Goal: Task Accomplishment & Management: Manage account settings

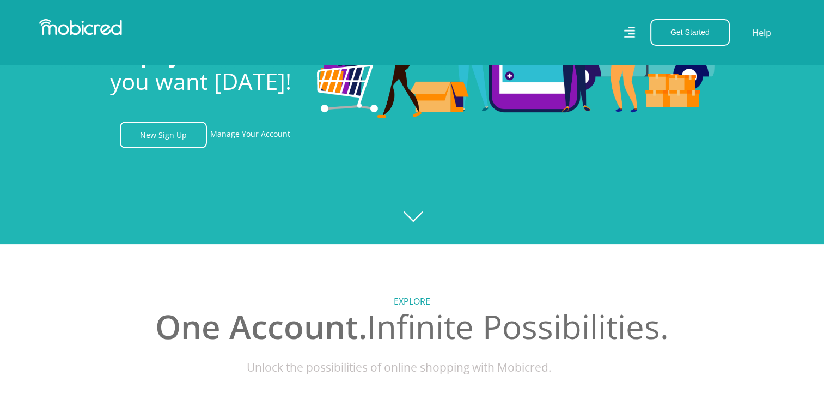
scroll to position [54, 0]
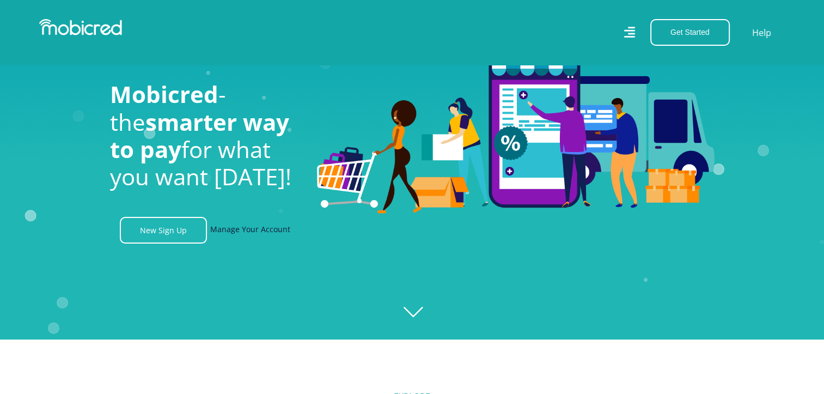
click at [229, 229] on link "Manage Your Account" at bounding box center [250, 230] width 80 height 27
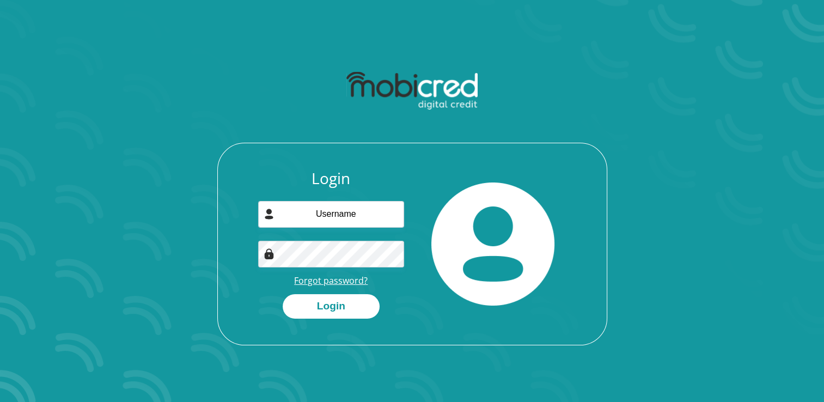
click at [327, 278] on link "Forgot password?" at bounding box center [331, 280] width 74 height 12
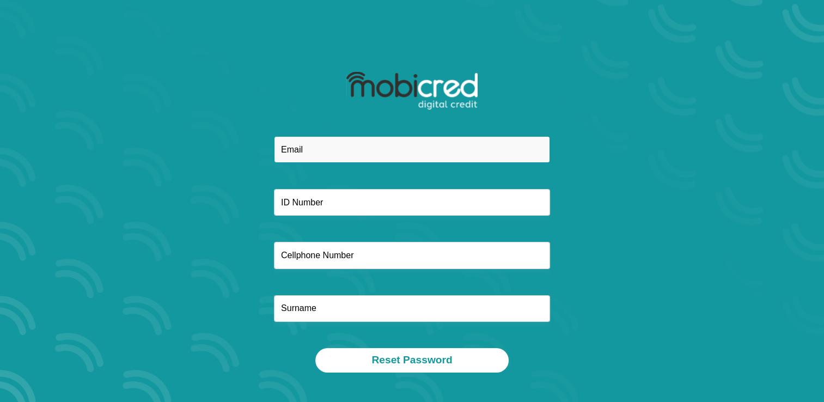
click at [322, 143] on input "email" at bounding box center [412, 149] width 276 height 27
type input "[EMAIL_ADDRESS][DOMAIN_NAME]"
type input "0827275423"
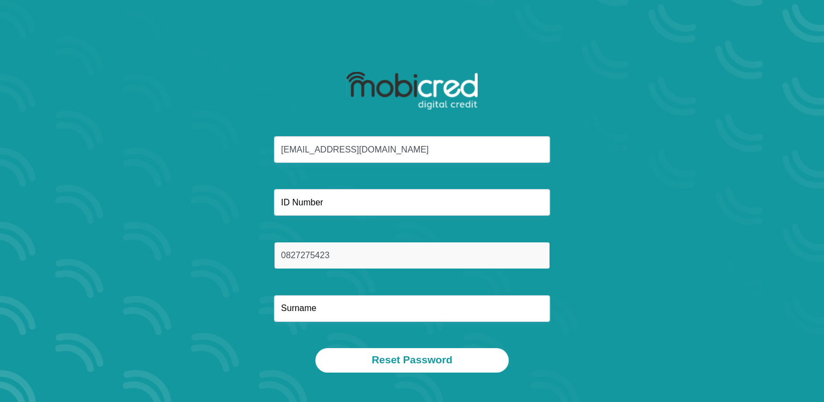
type input "[PERSON_NAME]"
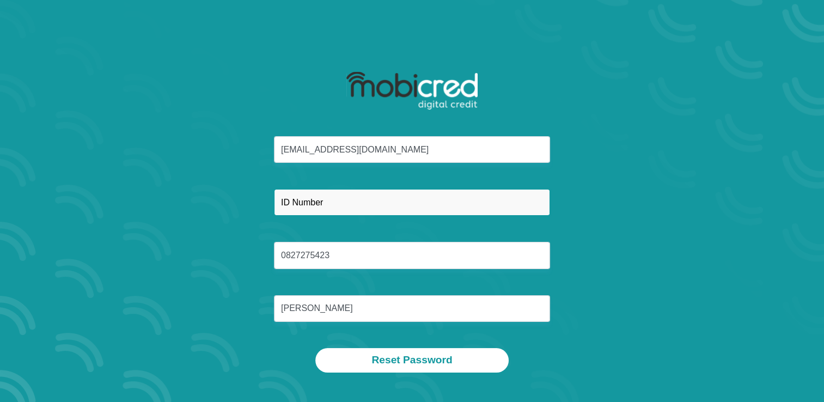
click at [345, 204] on input "text" at bounding box center [412, 202] width 276 height 27
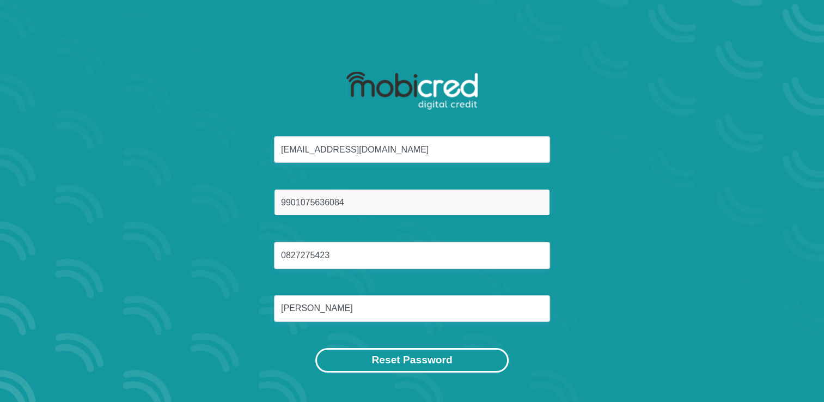
type input "9901075636084"
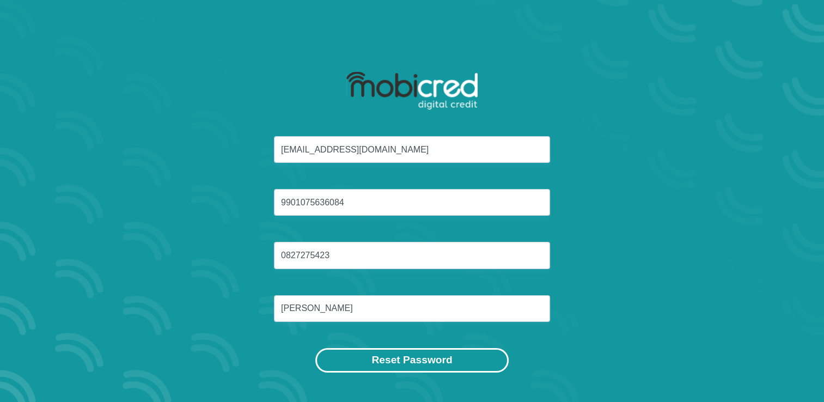
click at [423, 355] on button "Reset Password" at bounding box center [411, 360] width 193 height 25
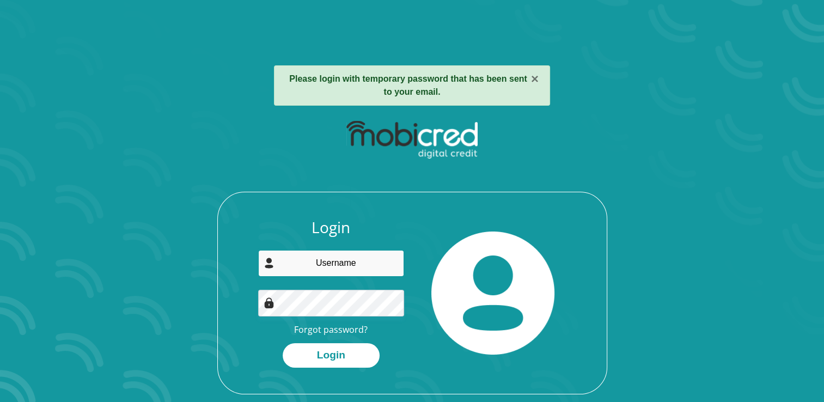
click at [335, 267] on input "email" at bounding box center [331, 263] width 146 height 27
type input "[EMAIL_ADDRESS][DOMAIN_NAME]"
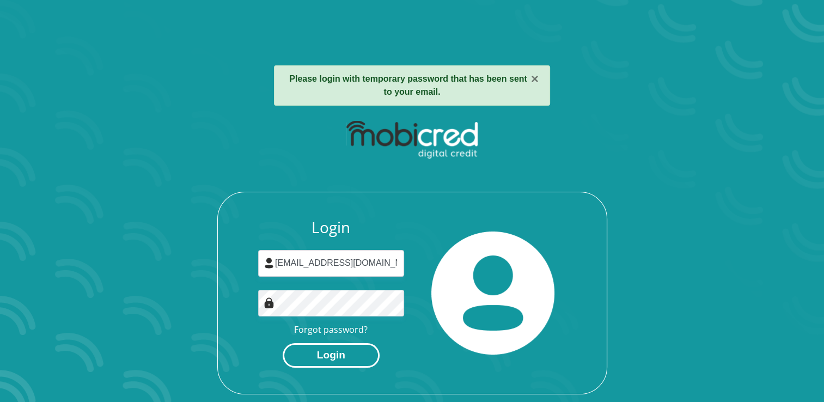
click at [327, 347] on button "Login" at bounding box center [331, 355] width 97 height 25
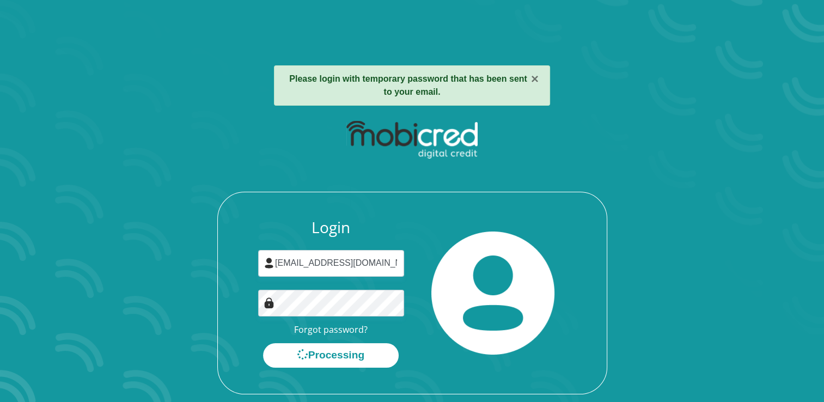
scroll to position [36, 0]
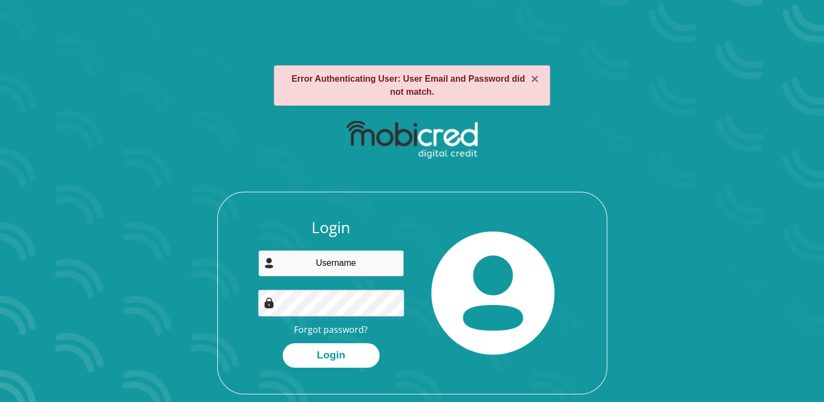
click at [352, 262] on input "email" at bounding box center [331, 263] width 146 height 27
type input "[EMAIL_ADDRESS][DOMAIN_NAME]"
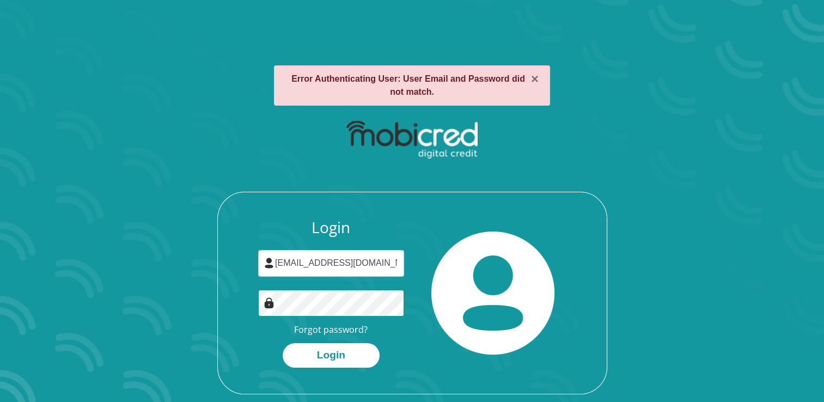
click at [283, 343] on button "Login" at bounding box center [331, 355] width 97 height 25
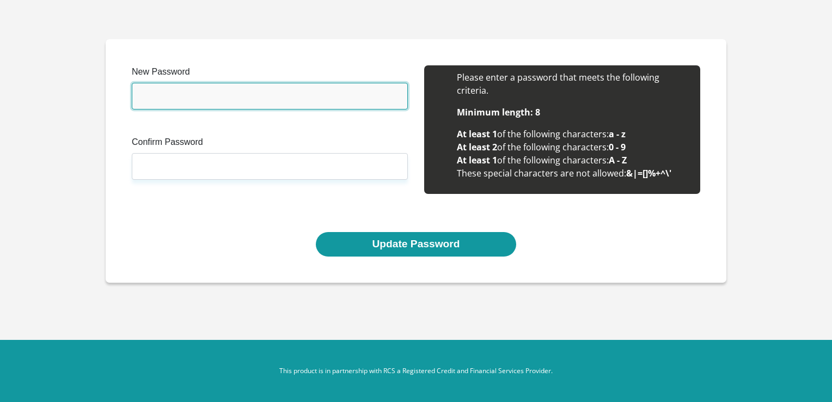
click at [217, 94] on input "New Password" at bounding box center [270, 96] width 276 height 27
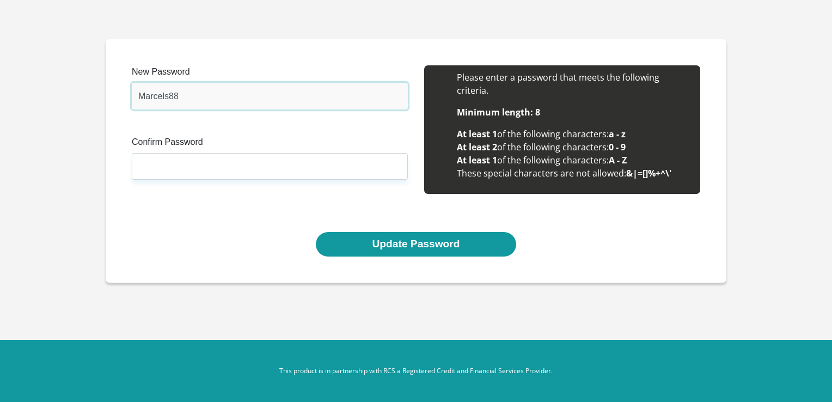
type input "Marcels88"
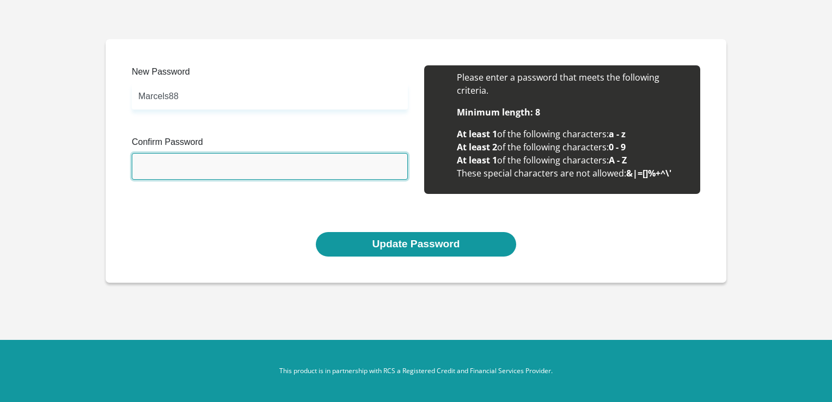
click at [207, 160] on input "Confirm Password" at bounding box center [270, 166] width 276 height 27
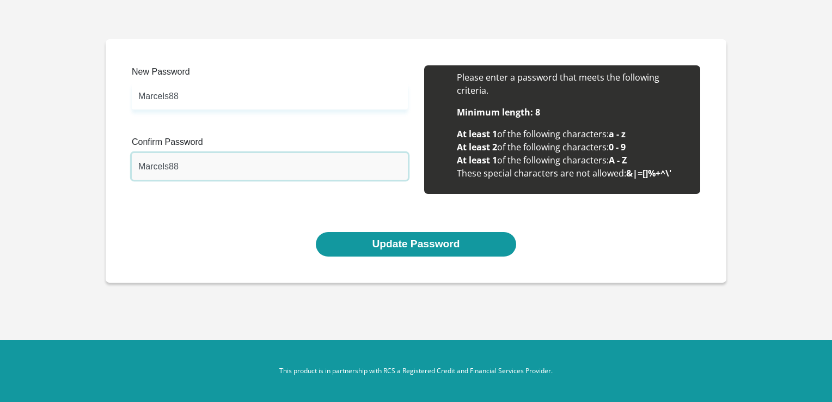
type input "Marcels88"
click at [227, 211] on div "New Password Marcels88 Please input valid password Confirm Password Marcels88 P…" at bounding box center [416, 148] width 585 height 167
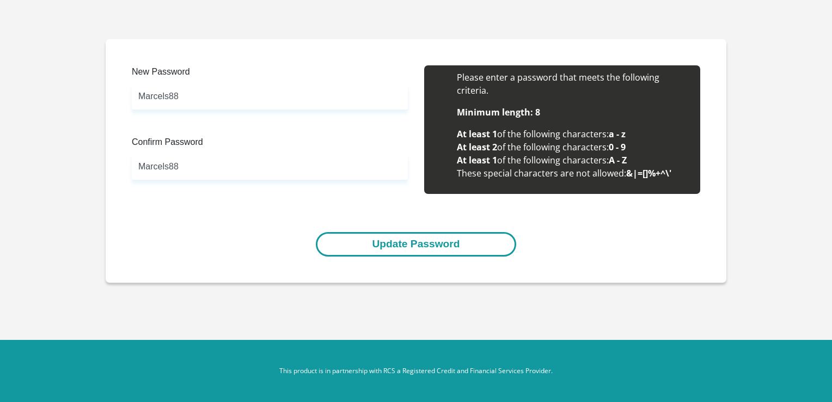
click at [396, 238] on button "Update Password" at bounding box center [416, 244] width 200 height 25
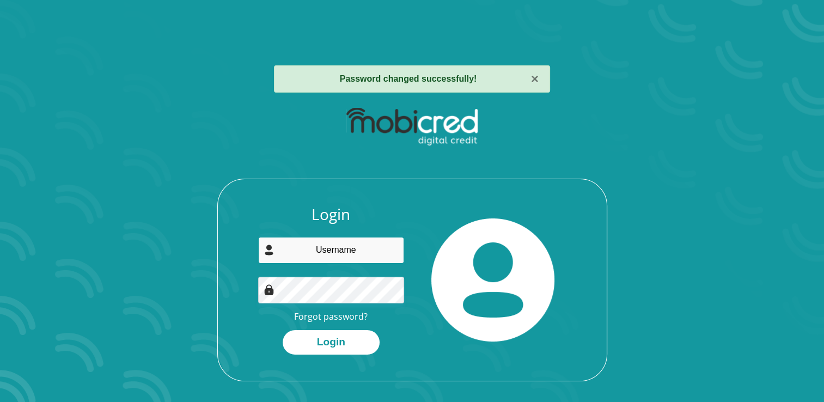
type input "[EMAIL_ADDRESS][DOMAIN_NAME]"
click at [267, 330] on div "Login" at bounding box center [331, 342] width 146 height 25
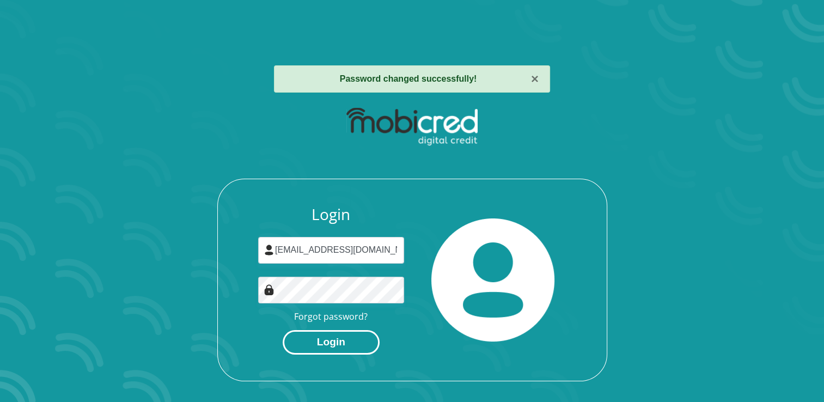
click at [320, 335] on button "Login" at bounding box center [331, 342] width 97 height 25
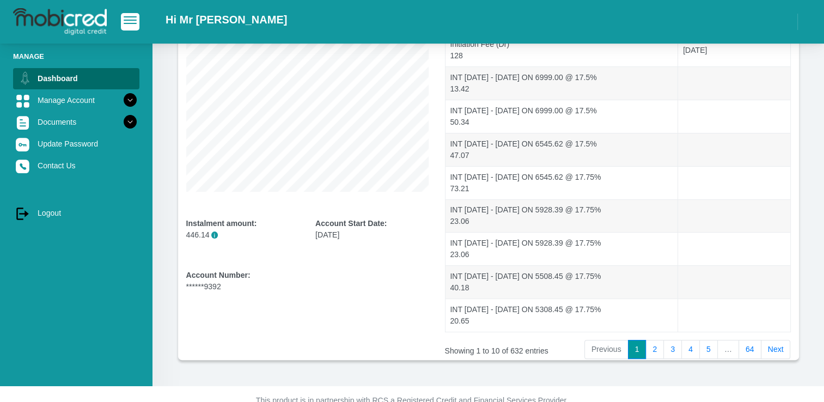
scroll to position [209, 0]
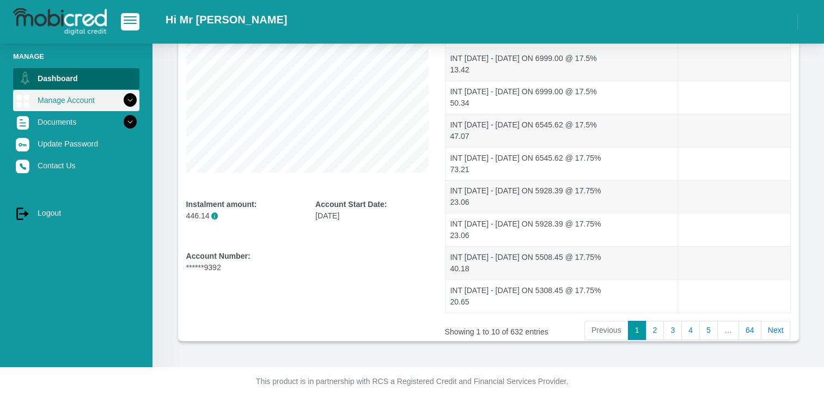
click at [126, 101] on icon at bounding box center [130, 100] width 19 height 19
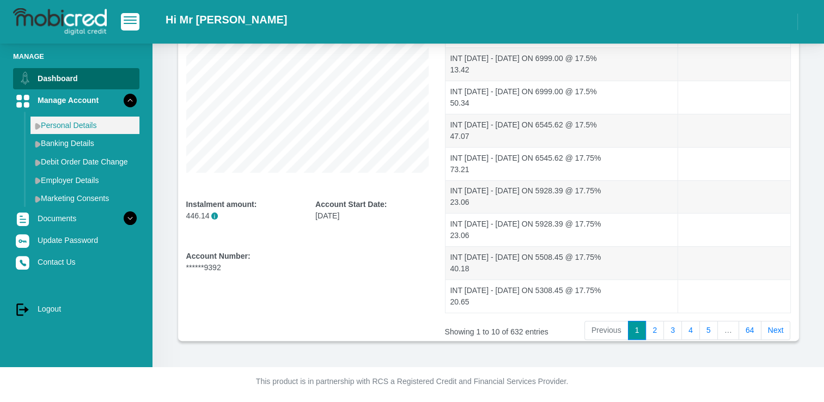
click at [60, 130] on link "Personal Details" at bounding box center [84, 125] width 109 height 17
